Goal: Information Seeking & Learning: Learn about a topic

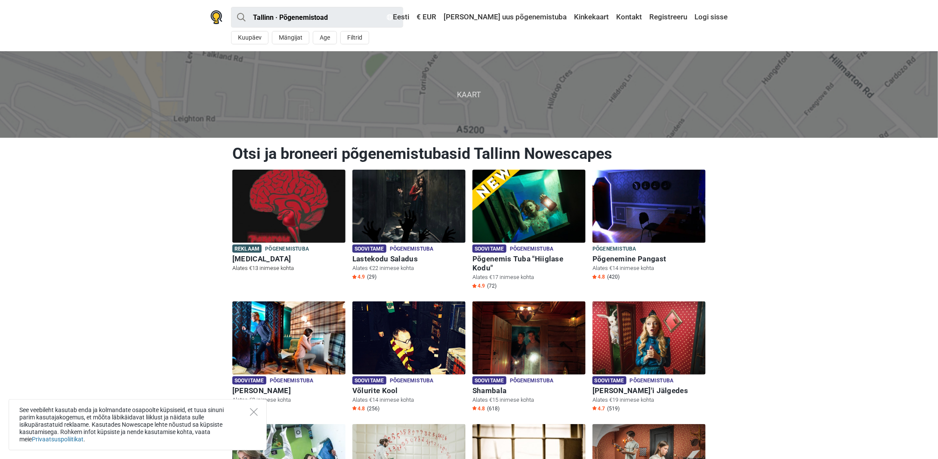
click at [262, 213] on img at bounding box center [288, 206] width 113 height 73
click at [409, 211] on img at bounding box center [408, 206] width 113 height 73
click at [531, 210] on img at bounding box center [528, 206] width 113 height 73
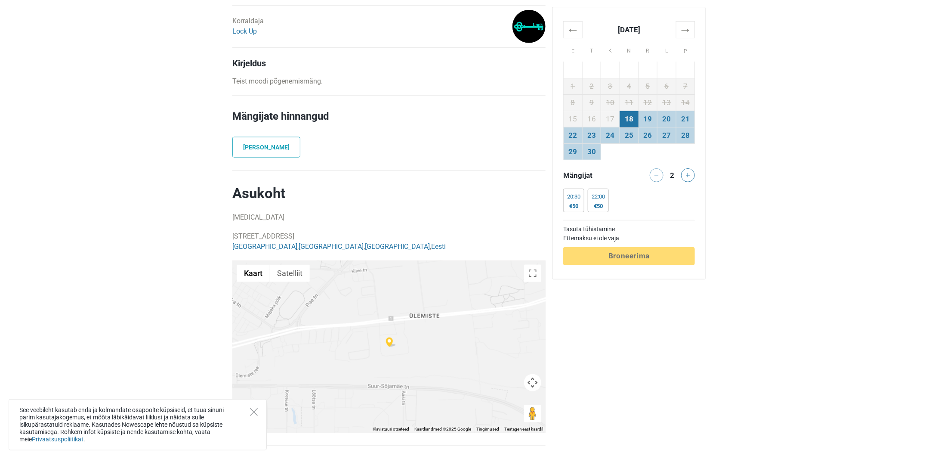
scroll to position [516, 0]
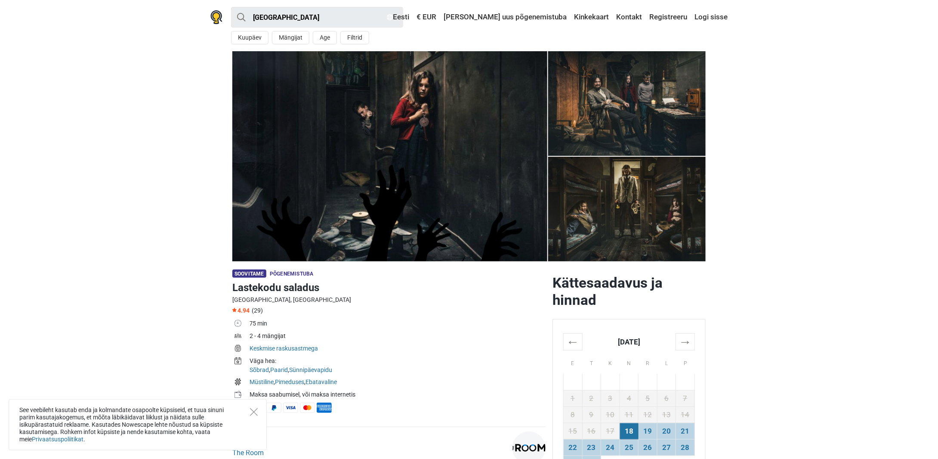
drag, startPoint x: 532, startPoint y: 343, endPoint x: 492, endPoint y: 341, distance: 40.5
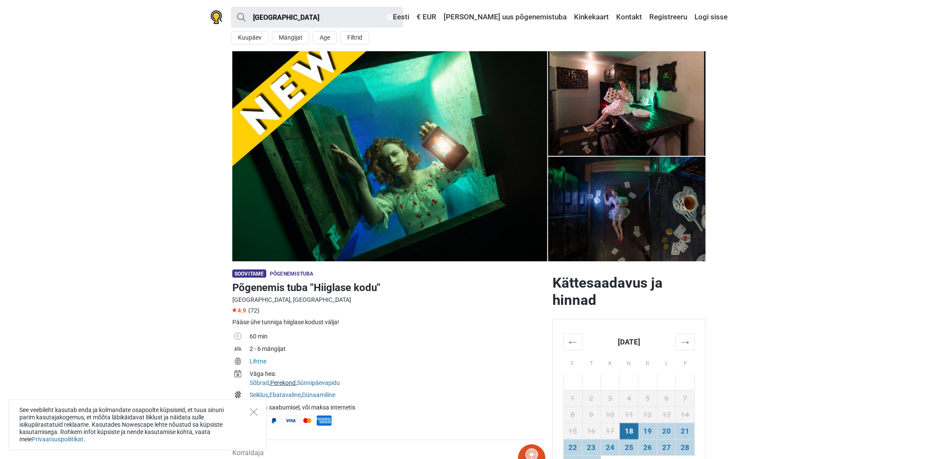
click at [286, 382] on link "Perekond" at bounding box center [282, 382] width 25 height 7
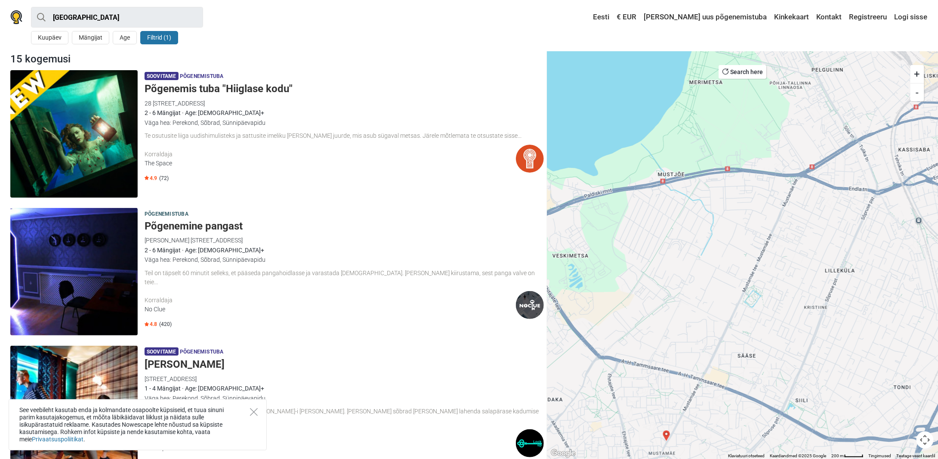
drag, startPoint x: 603, startPoint y: 204, endPoint x: 860, endPoint y: 174, distance: 258.2
click at [860, 174] on div at bounding box center [742, 254] width 391 height 407
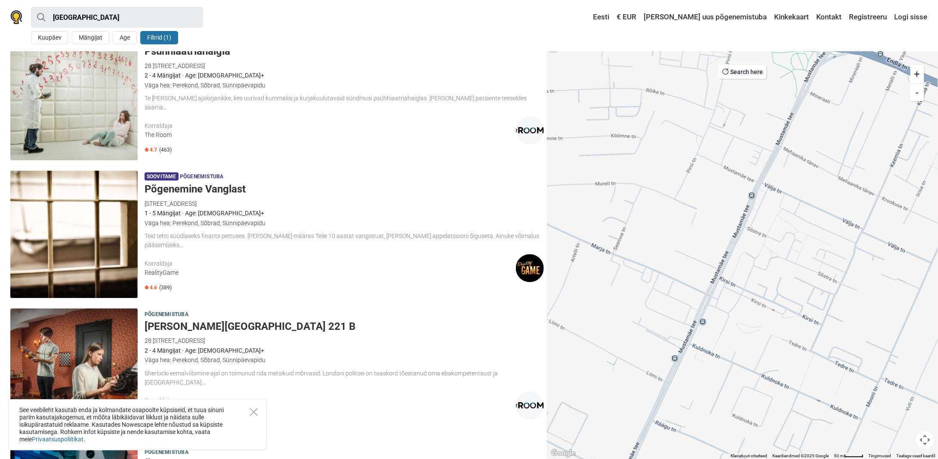
scroll to position [1033, 0]
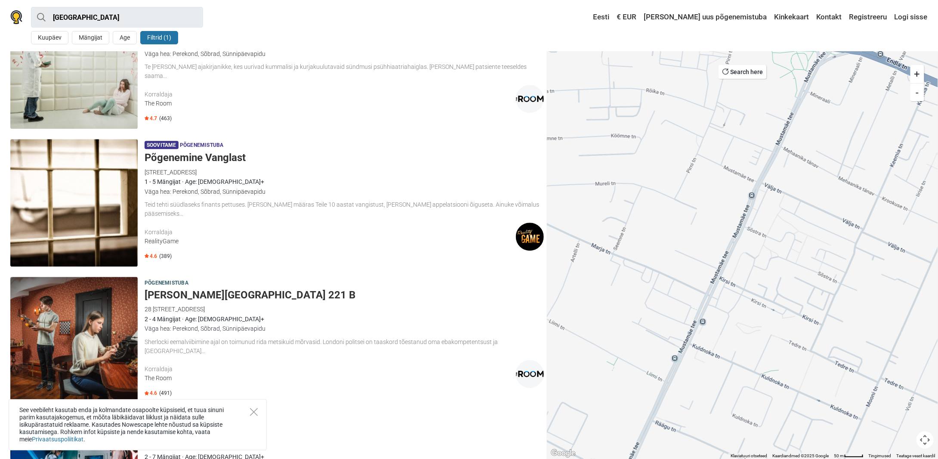
click at [189, 159] on h5 "Põgenemine Vanglast" at bounding box center [344, 157] width 399 height 12
click at [341, 343] on div "Sherlocki eemalviibimine ajal on toimunud rida metsikuid mõrvasid. Londoni poli…" at bounding box center [344, 346] width 399 height 18
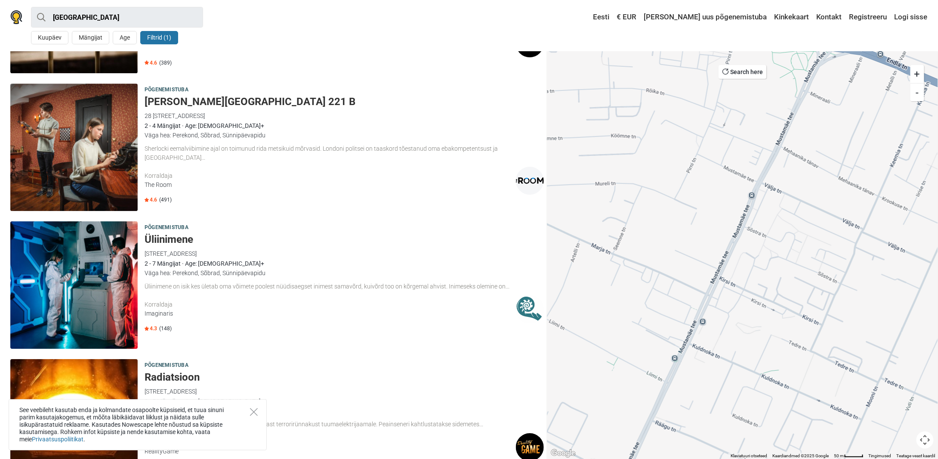
scroll to position [1248, 0]
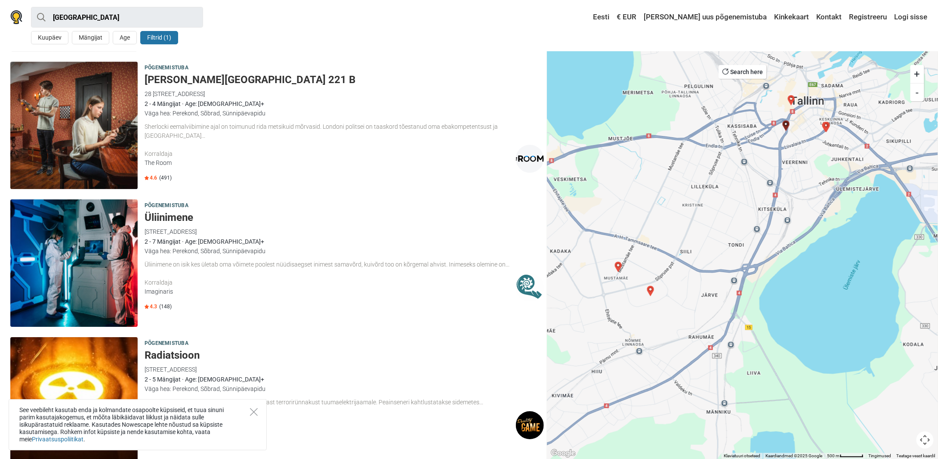
click at [827, 126] on img "Alpha CentaVR - PlayVR" at bounding box center [826, 127] width 10 height 10
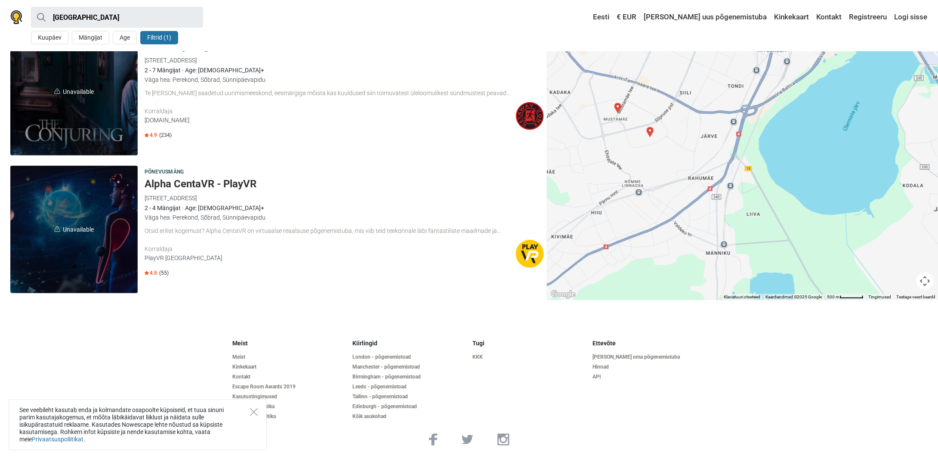
scroll to position [1832, 0]
click at [651, 131] on img "Võlurite kool" at bounding box center [650, 132] width 10 height 10
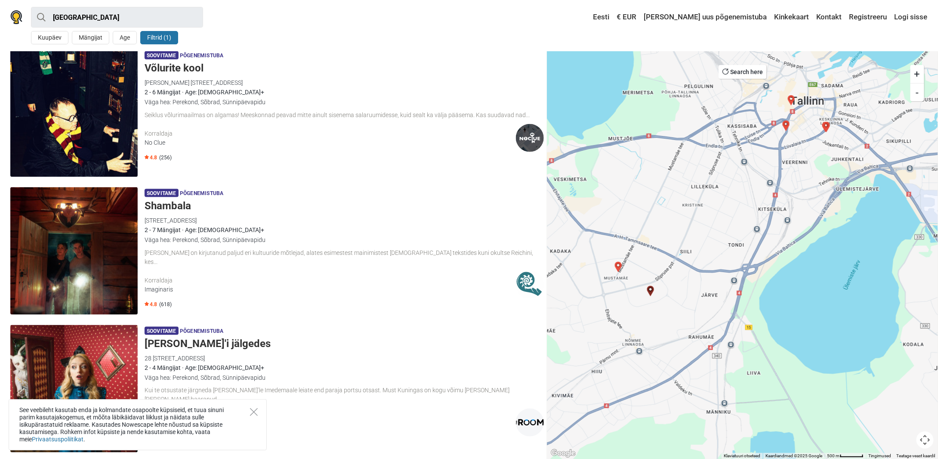
scroll to position [429, 0]
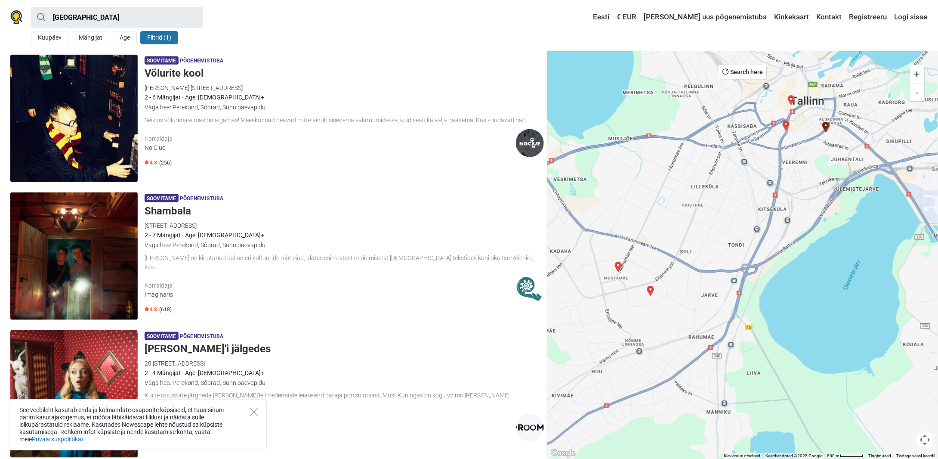
click at [619, 264] on img "Radiatsioon" at bounding box center [618, 267] width 10 height 10
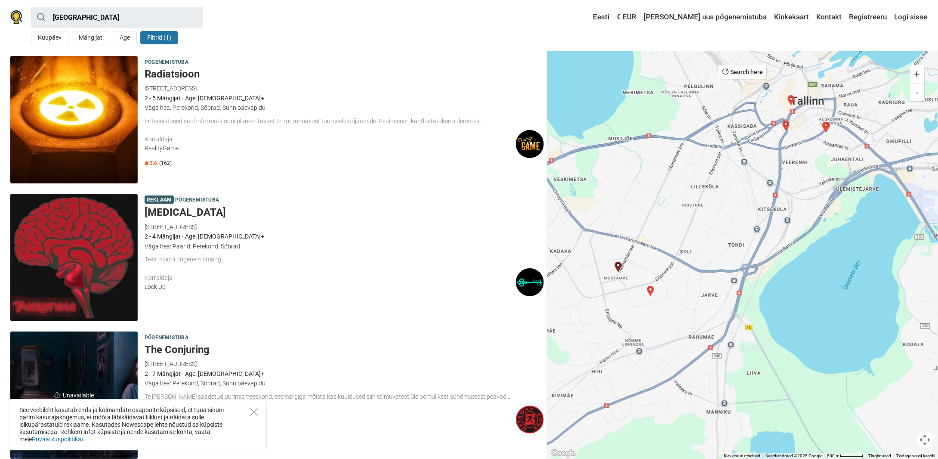
scroll to position [1530, 0]
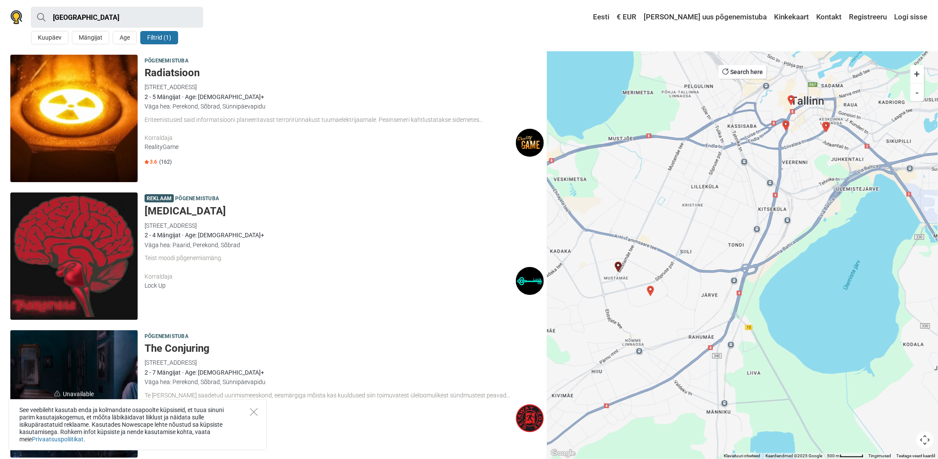
click at [96, 113] on img at bounding box center [73, 118] width 127 height 127
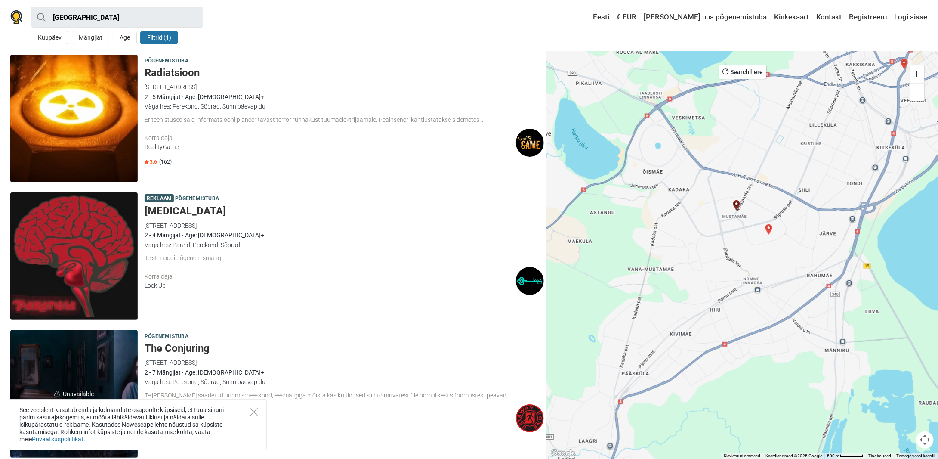
drag, startPoint x: 669, startPoint y: 188, endPoint x: 792, endPoint y: 126, distance: 138.2
click at [792, 126] on div at bounding box center [742, 254] width 391 height 407
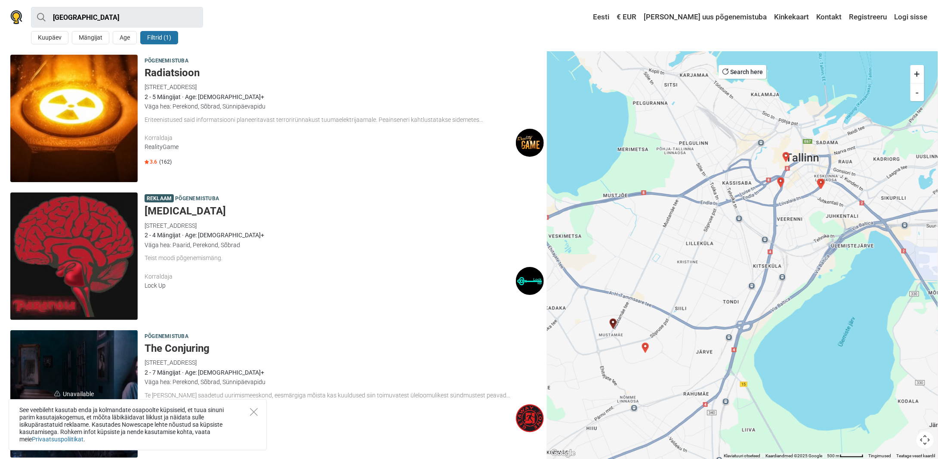
drag, startPoint x: 843, startPoint y: 146, endPoint x: 725, endPoint y: 259, distance: 162.5
click at [725, 259] on div at bounding box center [742, 254] width 391 height 407
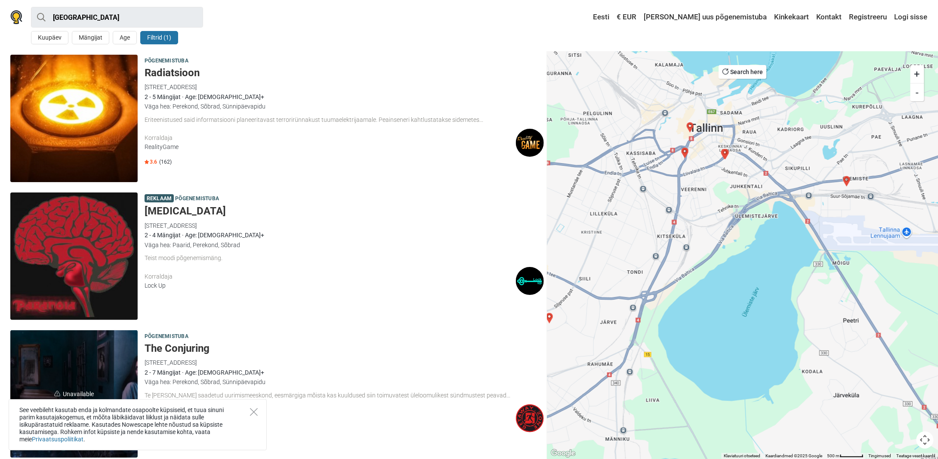
drag, startPoint x: 815, startPoint y: 238, endPoint x: 733, endPoint y: 208, distance: 87.9
click at [733, 208] on div at bounding box center [742, 254] width 391 height 407
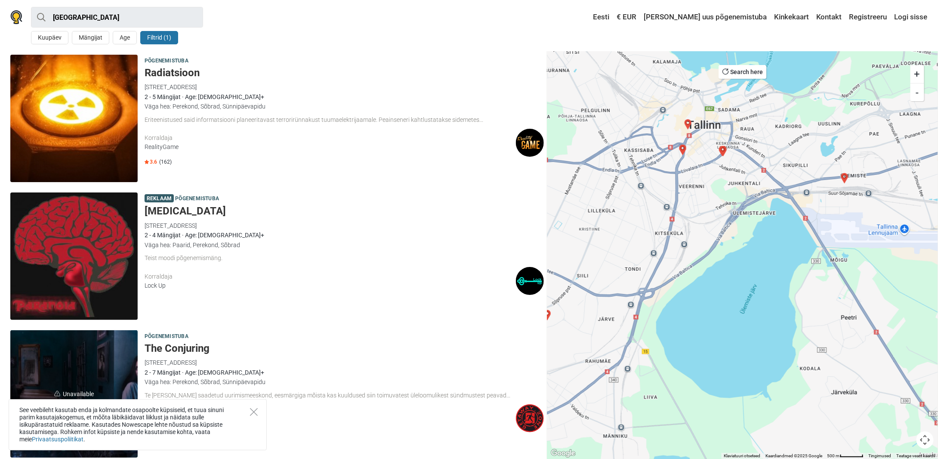
click at [846, 176] on img "Paranoia" at bounding box center [845, 178] width 10 height 10
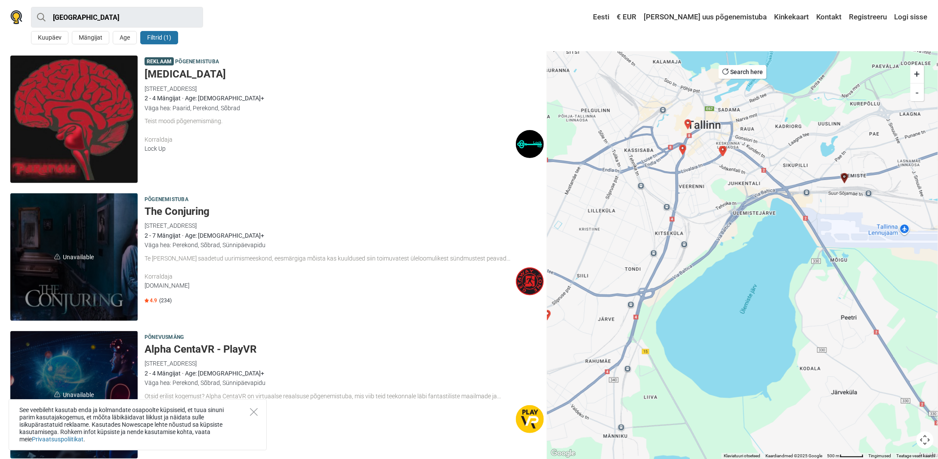
scroll to position [1668, 0]
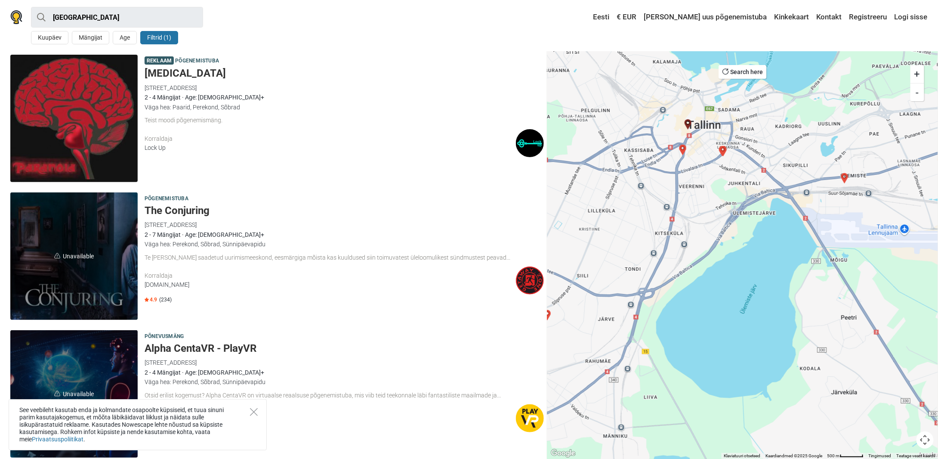
click at [724, 151] on img "Alpha CentaVR - PlayVR" at bounding box center [723, 151] width 10 height 10
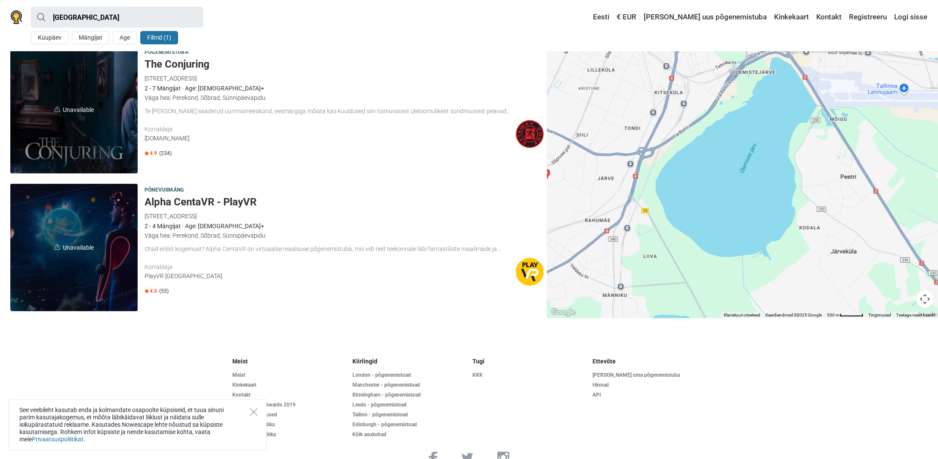
scroll to position [1832, 0]
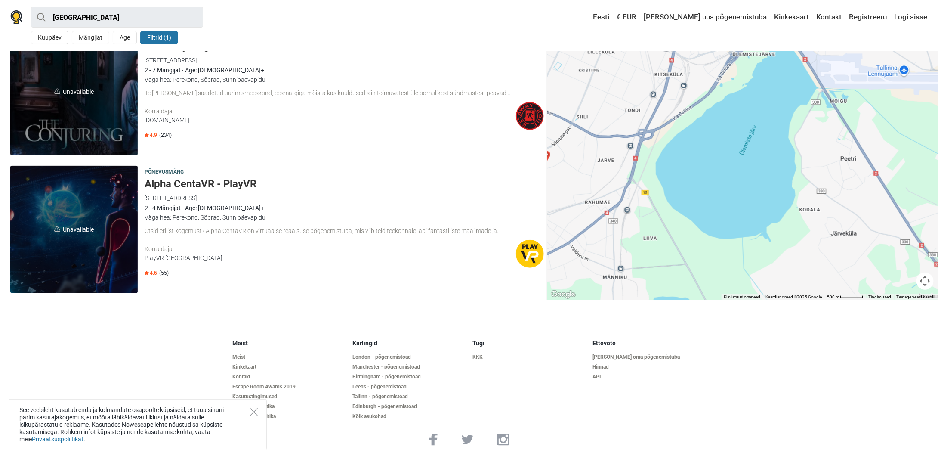
click at [92, 103] on span "Unavailable" at bounding box center [73, 91] width 127 height 127
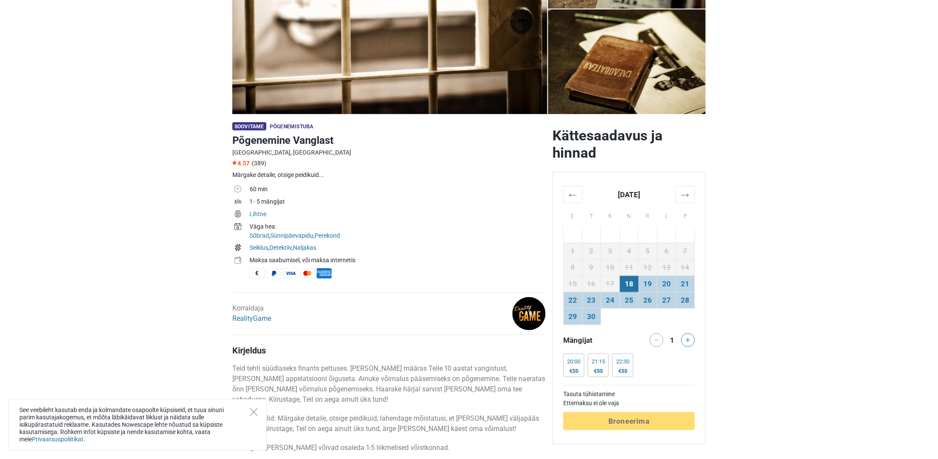
scroll to position [129, 0]
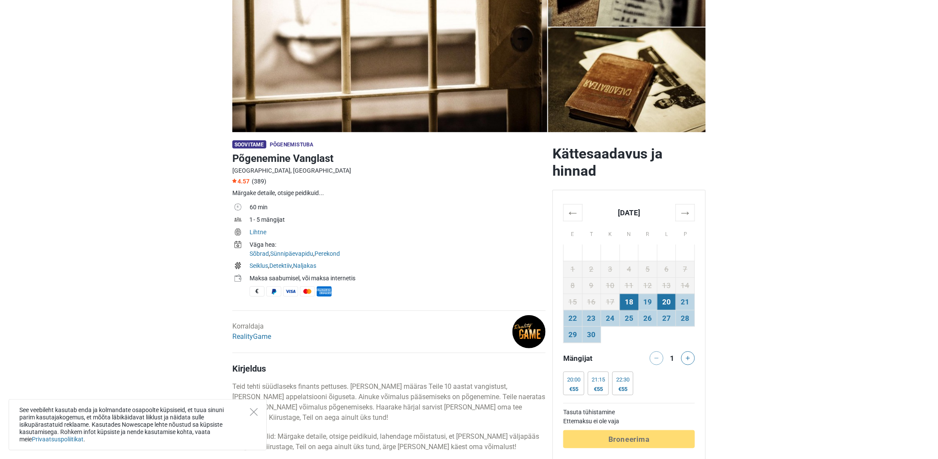
click at [665, 304] on td "20" at bounding box center [666, 301] width 19 height 16
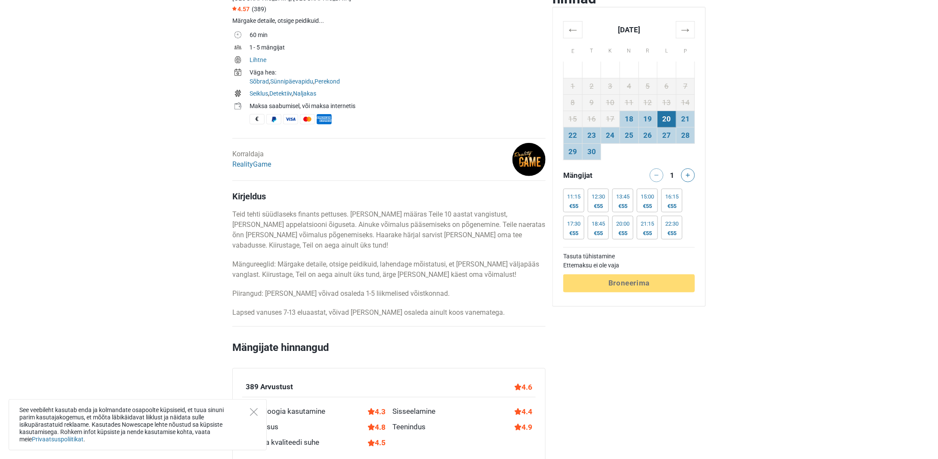
scroll to position [387, 0]
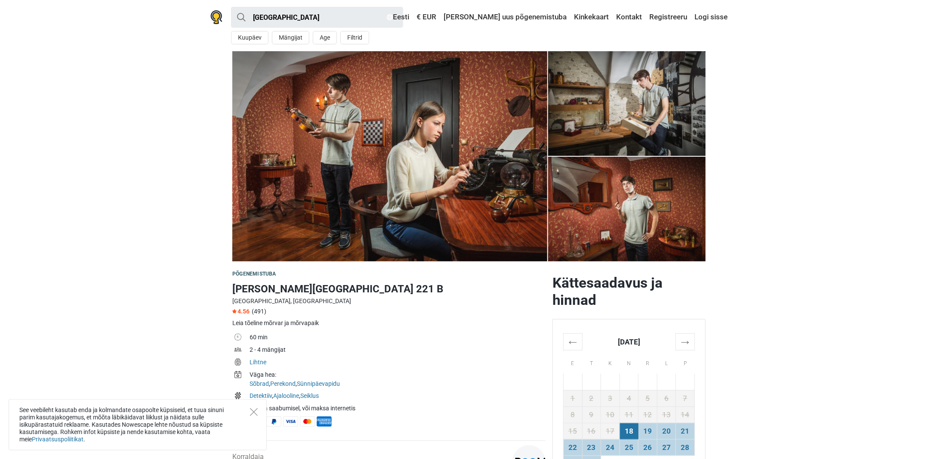
drag, startPoint x: 253, startPoint y: 352, endPoint x: 267, endPoint y: 352, distance: 14.2
click at [267, 352] on td "2 - 4 mängijat" at bounding box center [398, 350] width 296 height 12
click at [277, 352] on td "2 - 4 mängijat" at bounding box center [398, 350] width 296 height 12
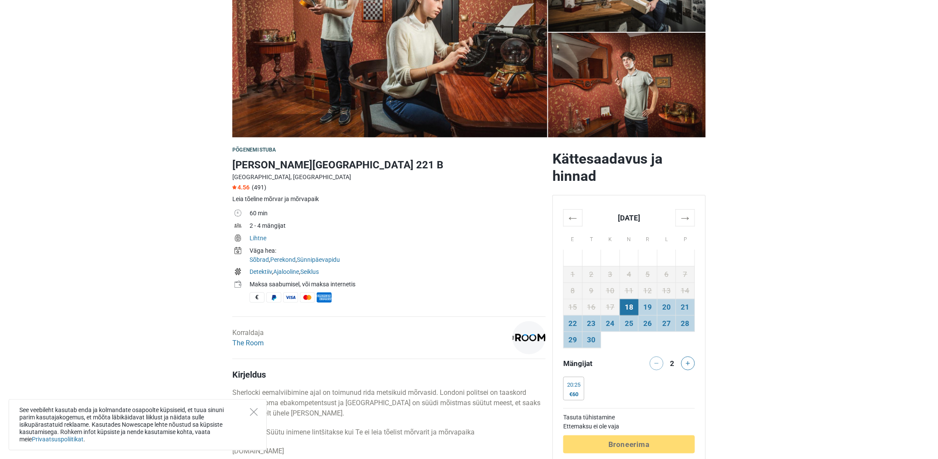
scroll to position [172, 0]
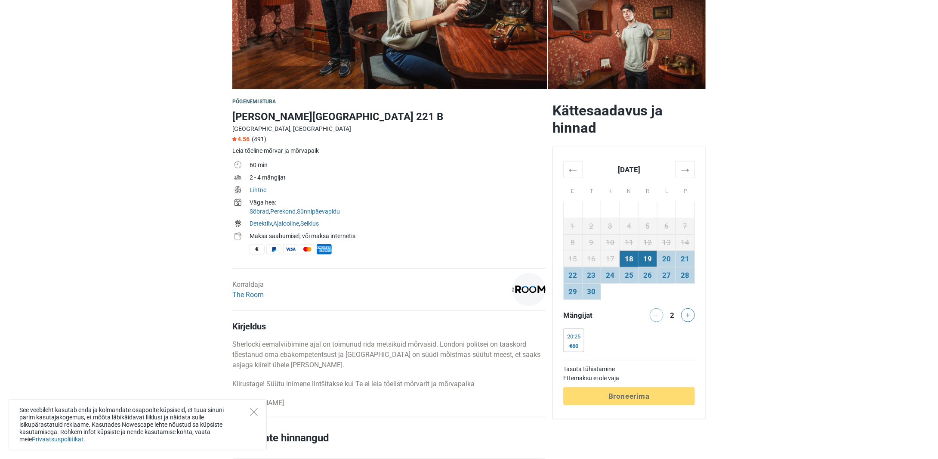
click at [651, 258] on td "19" at bounding box center [648, 258] width 19 height 16
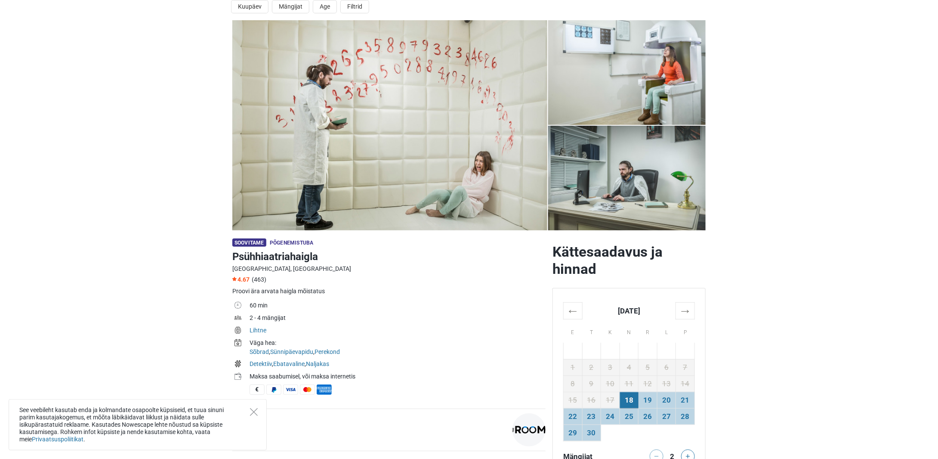
scroll to position [43, 0]
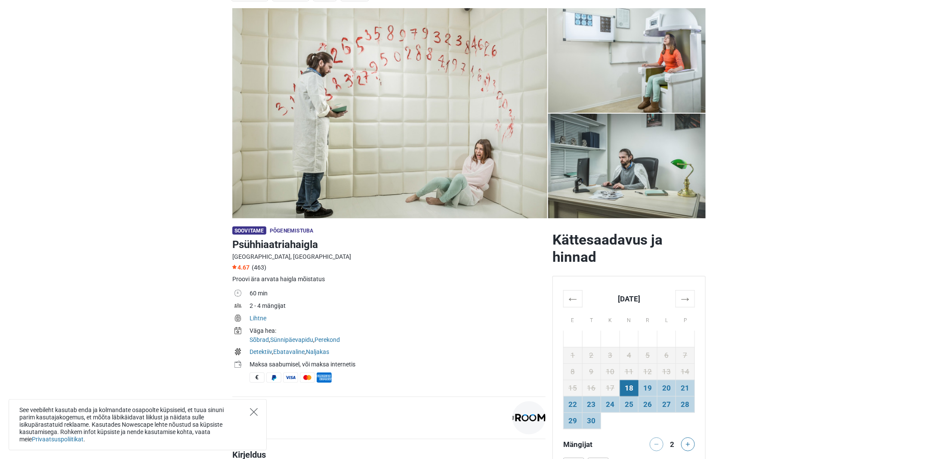
click at [255, 413] on icon "Close" at bounding box center [254, 412] width 8 height 8
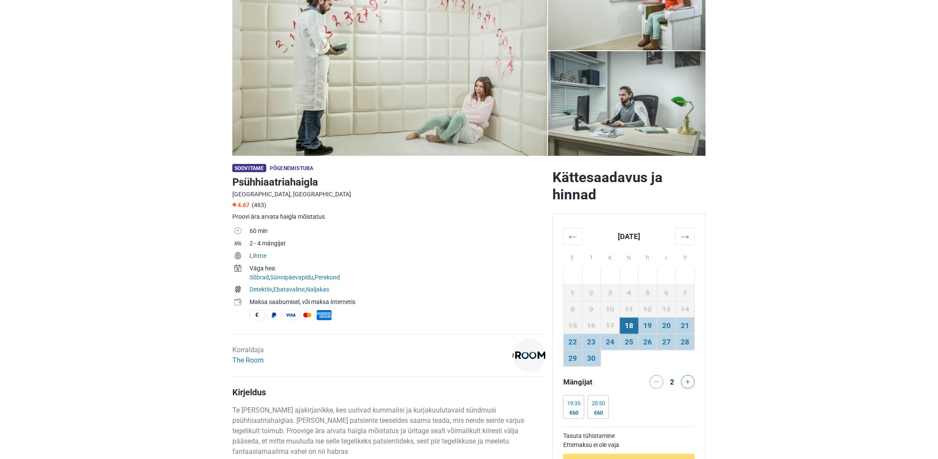
scroll to position [129, 0]
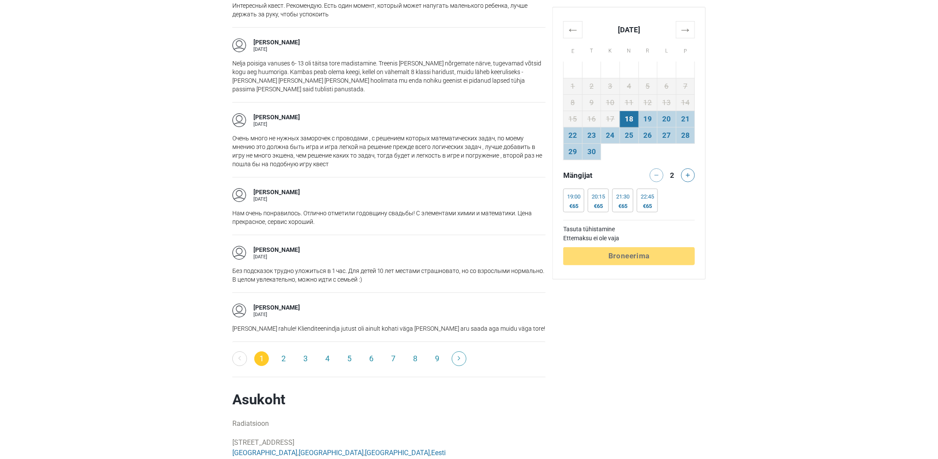
scroll to position [1391, 0]
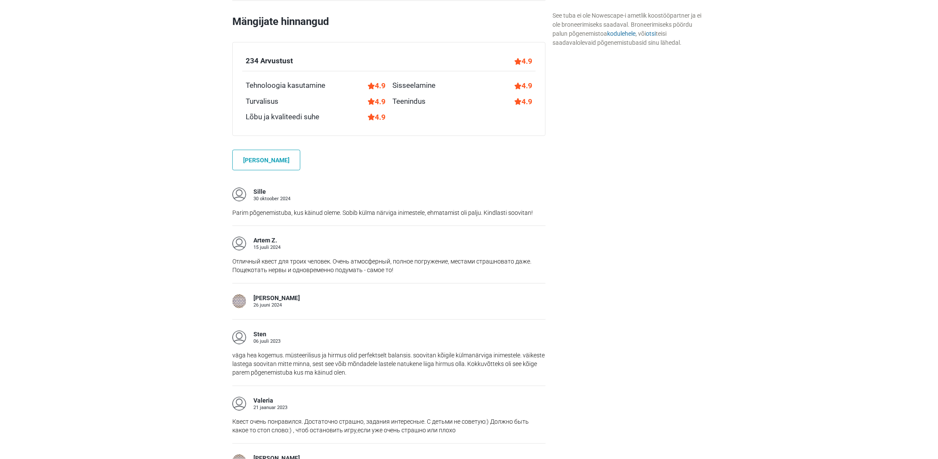
scroll to position [602, 0]
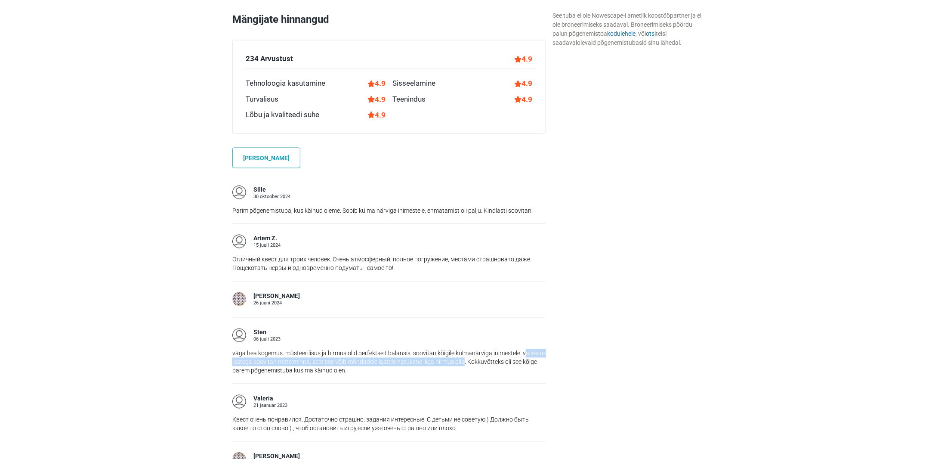
drag, startPoint x: 525, startPoint y: 350, endPoint x: 464, endPoint y: 361, distance: 61.7
click at [464, 361] on p "väga hea kogemus. müsteerilisus ja hirmus olid perfektselt balansis. soovitan k…" at bounding box center [388, 362] width 313 height 26
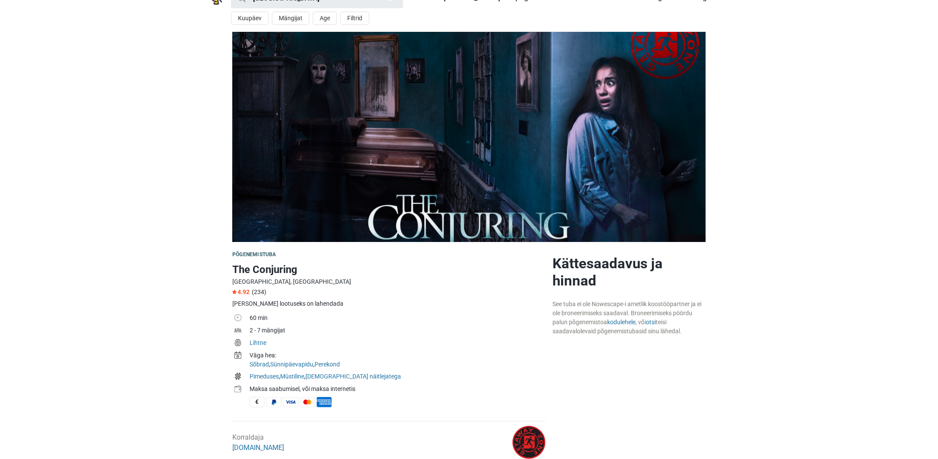
scroll to position [0, 0]
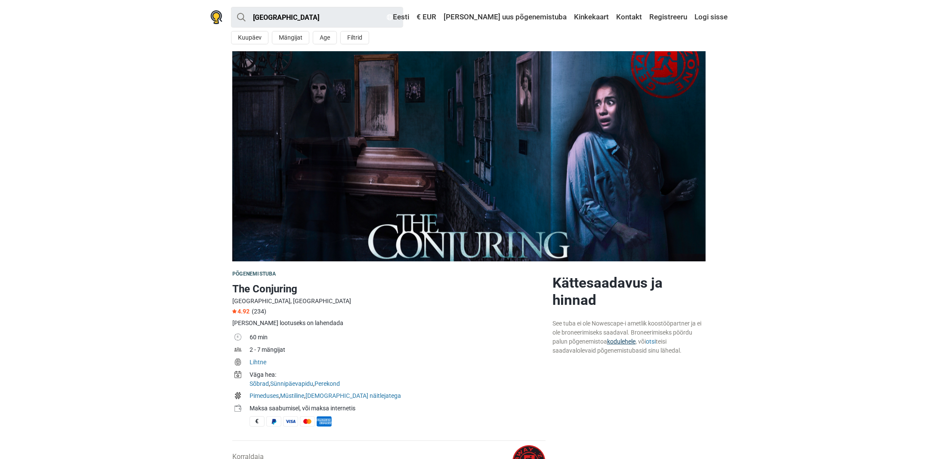
click at [632, 342] on link "kodulehele" at bounding box center [621, 341] width 28 height 7
